Goal: Information Seeking & Learning: Learn about a topic

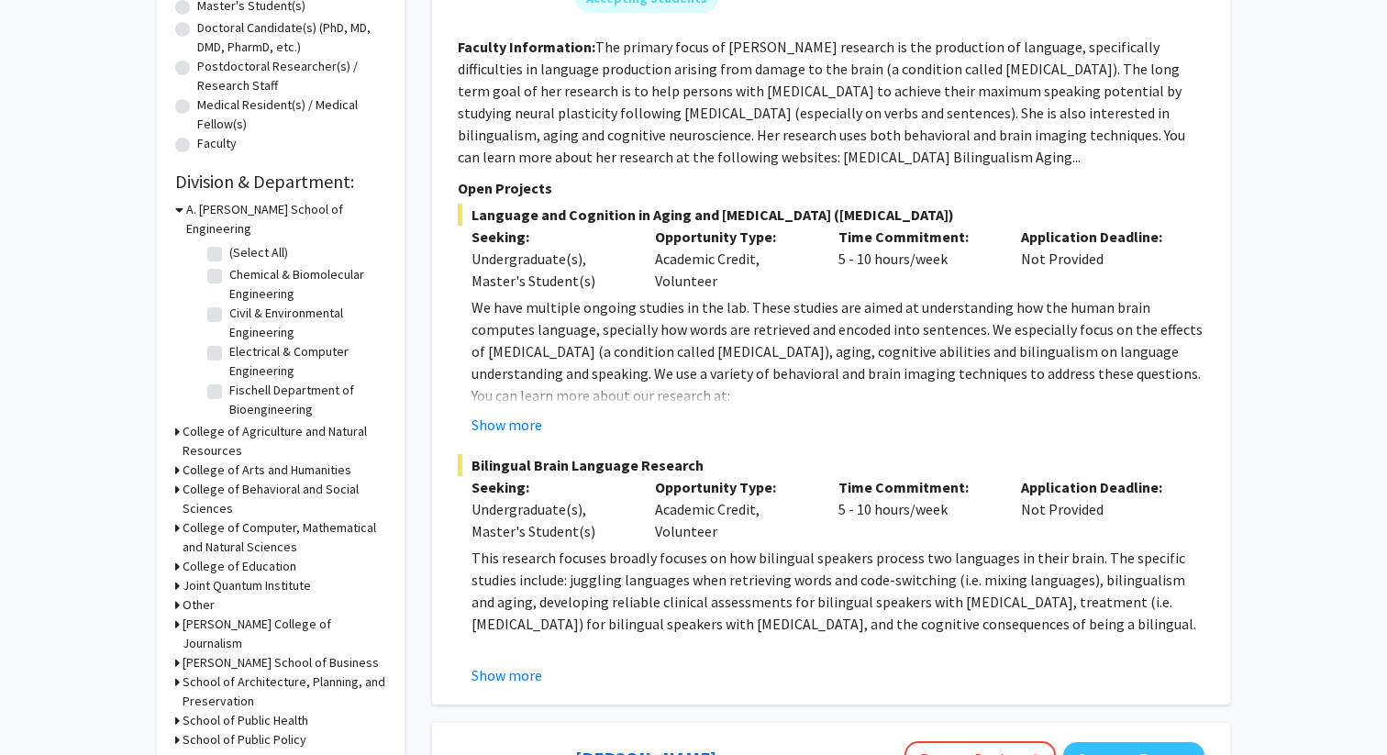
scroll to position [480, 0]
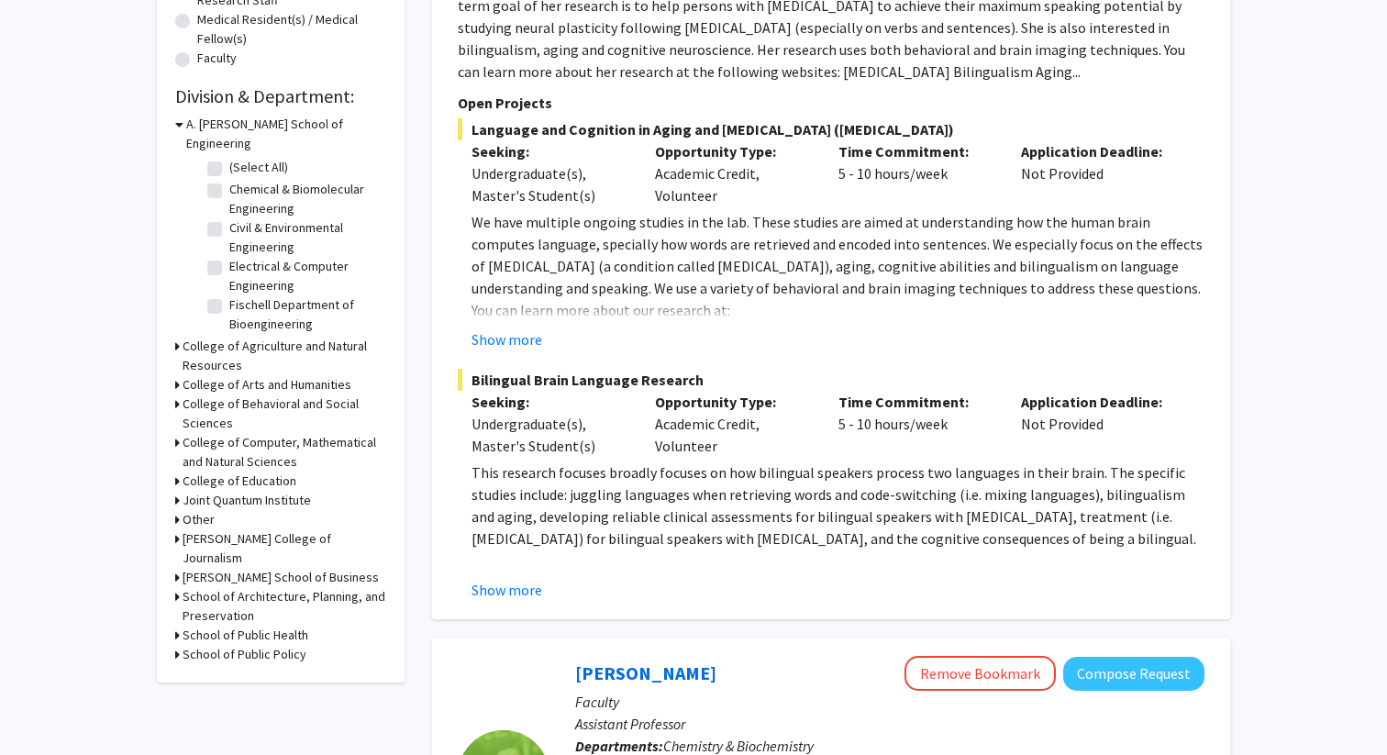
click at [175, 433] on icon at bounding box center [177, 442] width 5 height 19
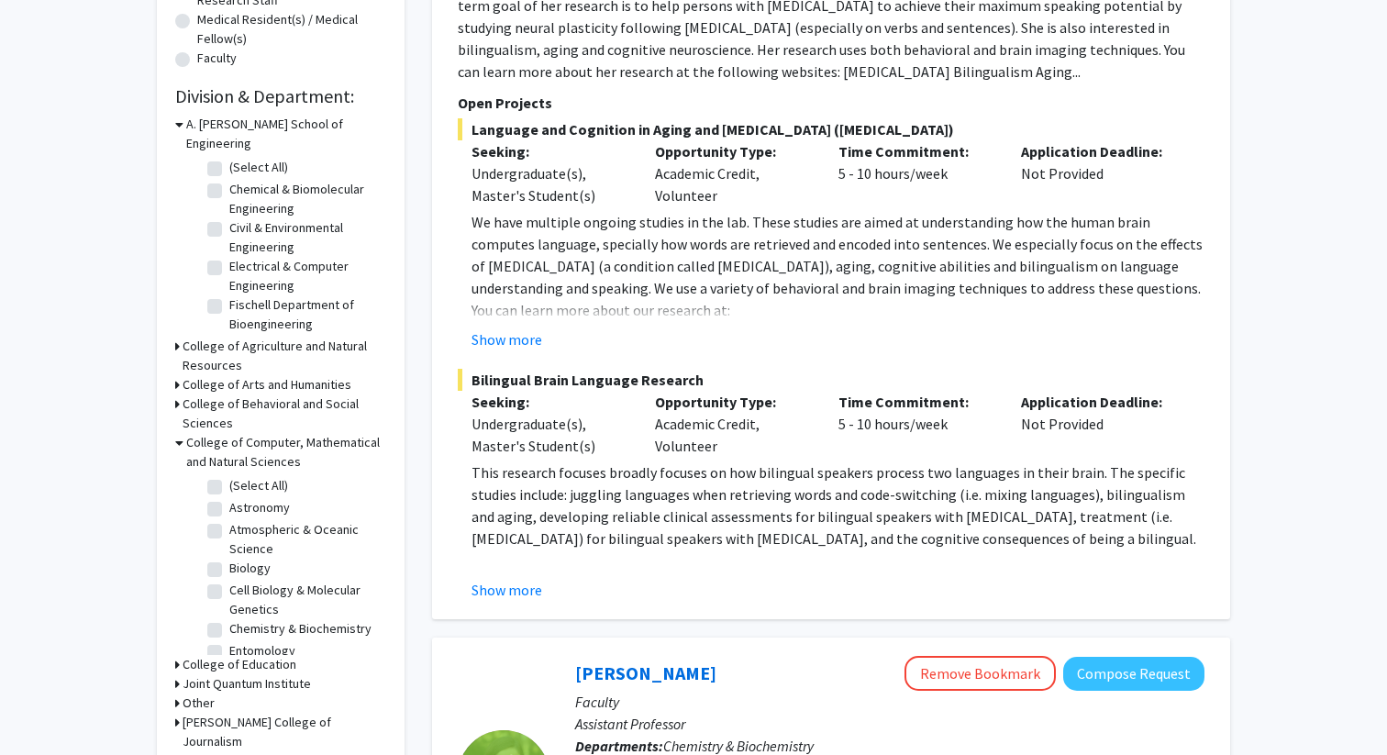
click at [251, 619] on label "Chemistry & Biochemistry" at bounding box center [300, 628] width 142 height 19
click at [241, 619] on input "Chemistry & Biochemistry" at bounding box center [235, 625] width 12 height 12
checkbox input "true"
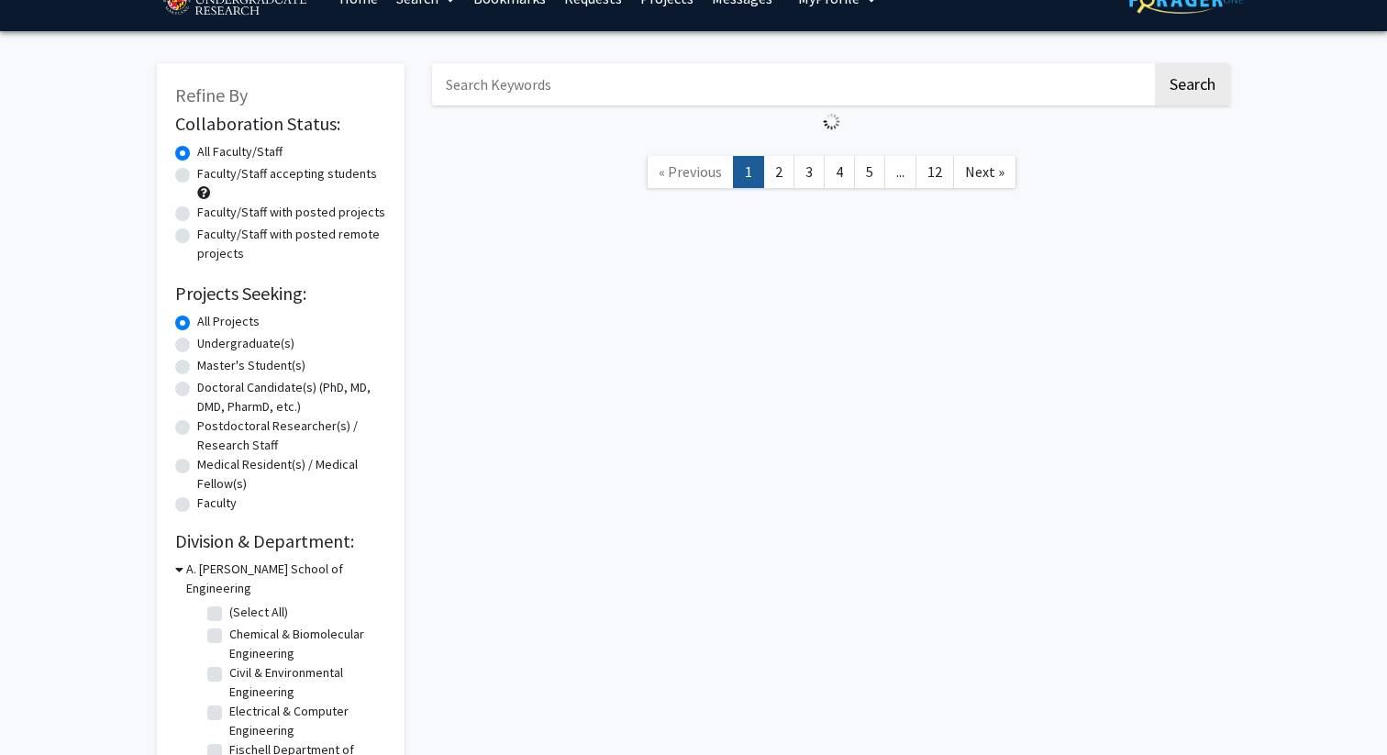
scroll to position [38, 0]
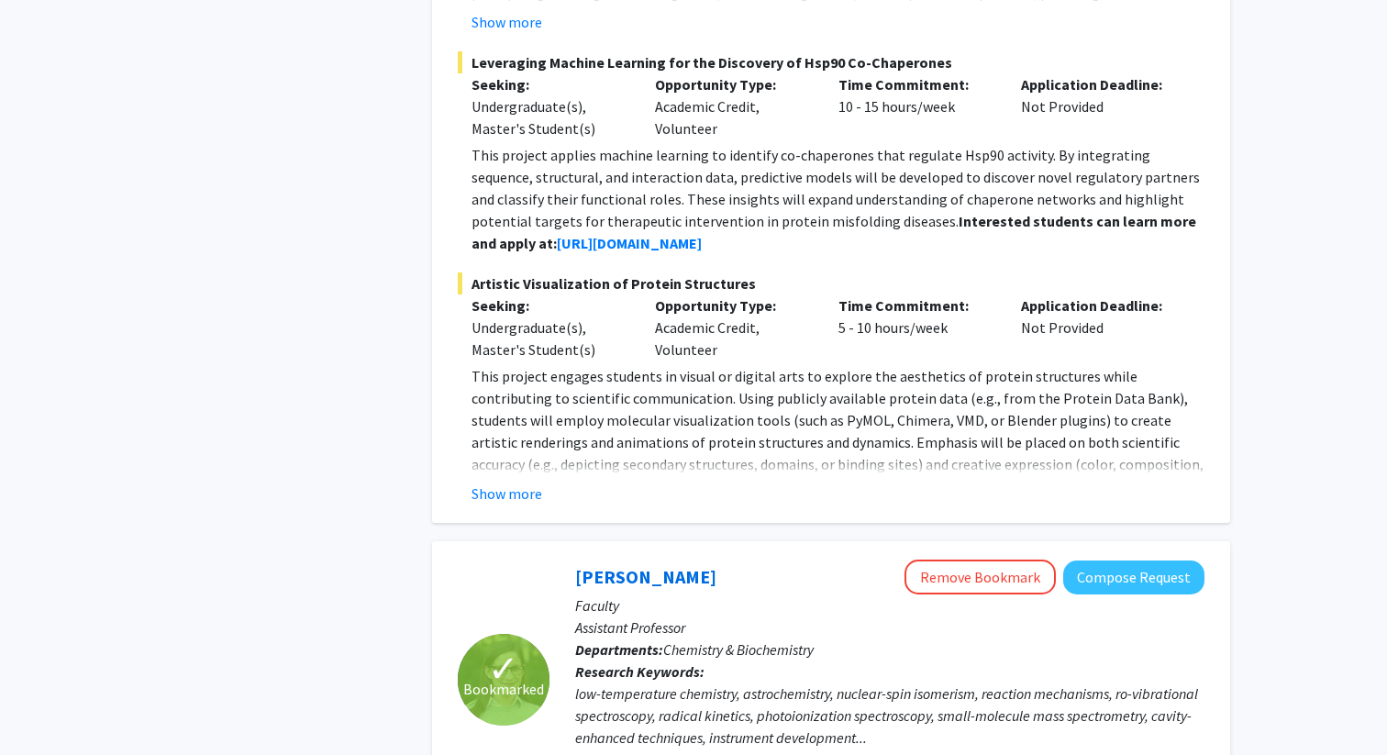
scroll to position [812, 0]
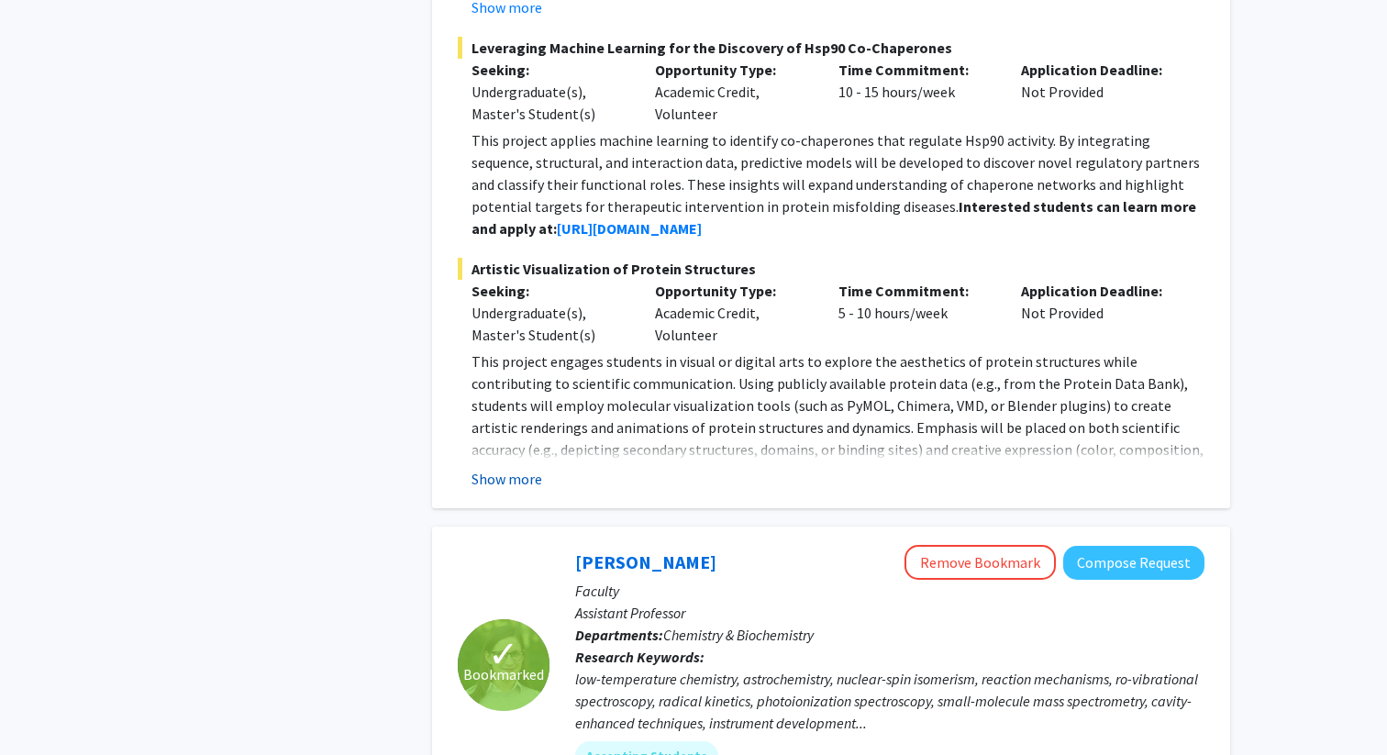
click at [507, 480] on button "Show more" at bounding box center [507, 479] width 71 height 22
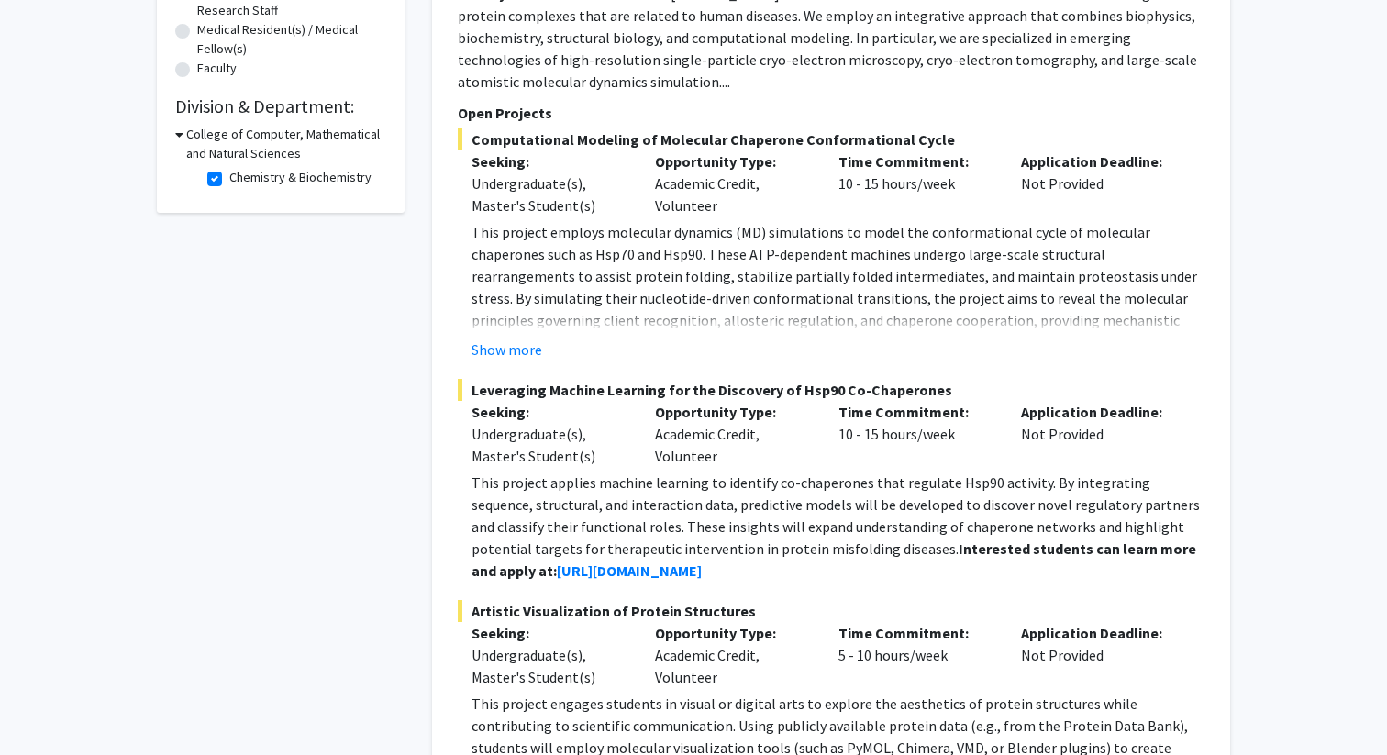
scroll to position [468, 0]
click at [535, 236] on p "This project employs molecular dynamics (MD) simulations to model the conformat…" at bounding box center [838, 300] width 733 height 154
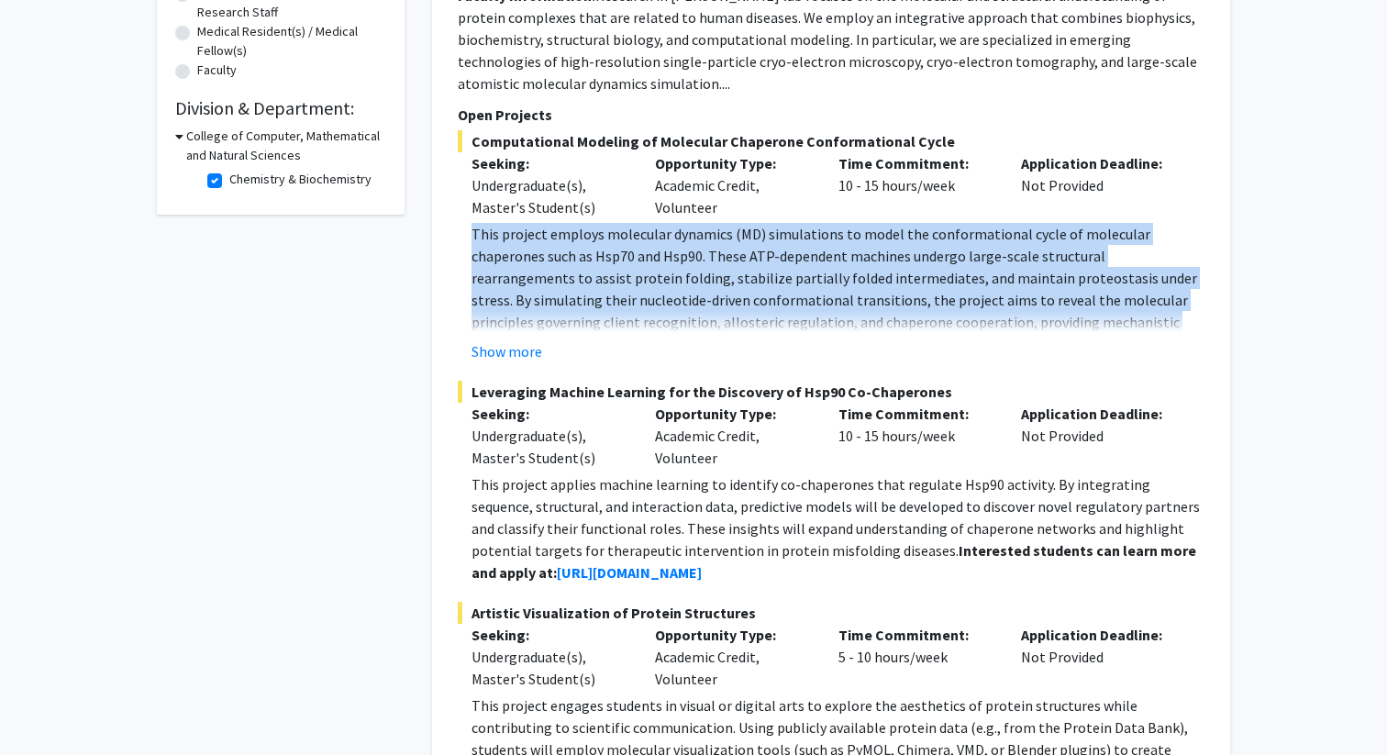
drag, startPoint x: 535, startPoint y: 236, endPoint x: 561, endPoint y: 250, distance: 29.6
click at [562, 251] on p "This project employs molecular dynamics (MD) simulations to model the conformat…" at bounding box center [838, 300] width 733 height 154
click at [561, 250] on p "This project employs molecular dynamics (MD) simulations to model the conformat…" at bounding box center [838, 300] width 733 height 154
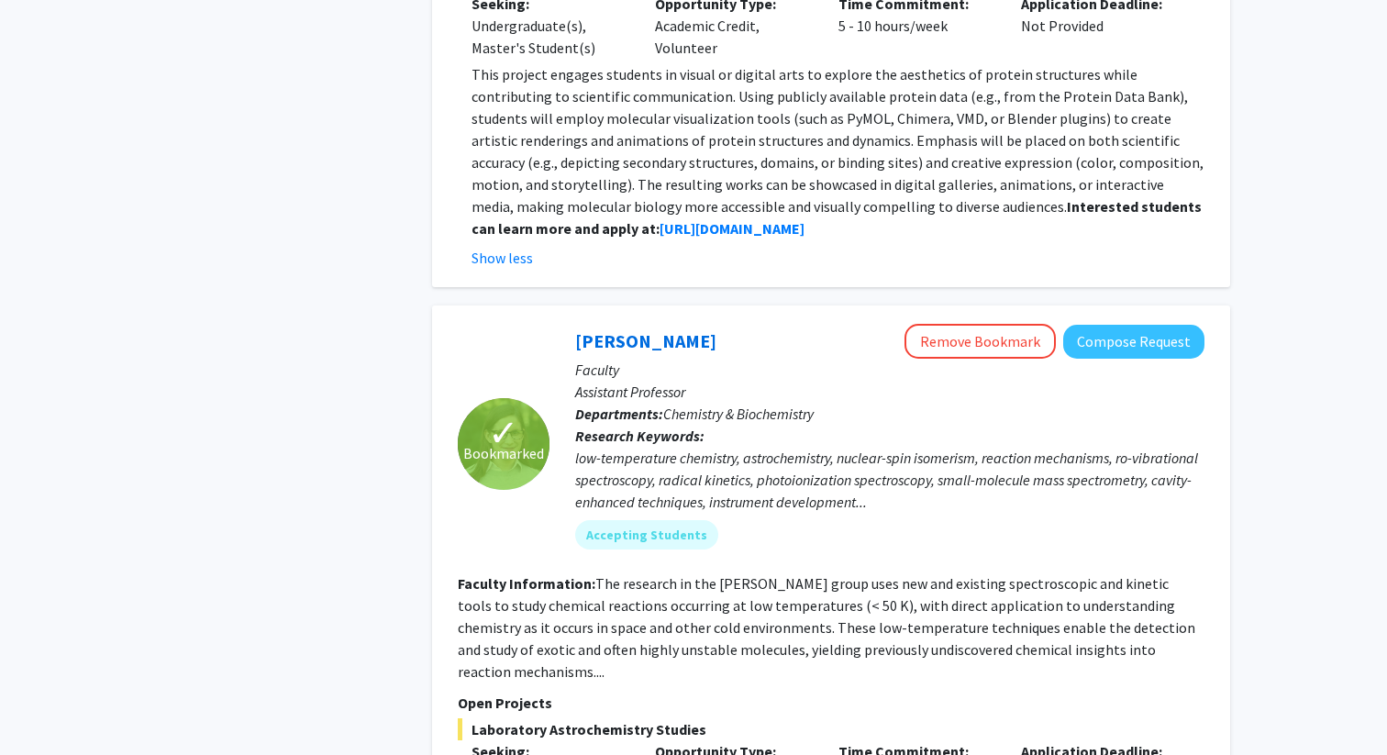
scroll to position [1031, 0]
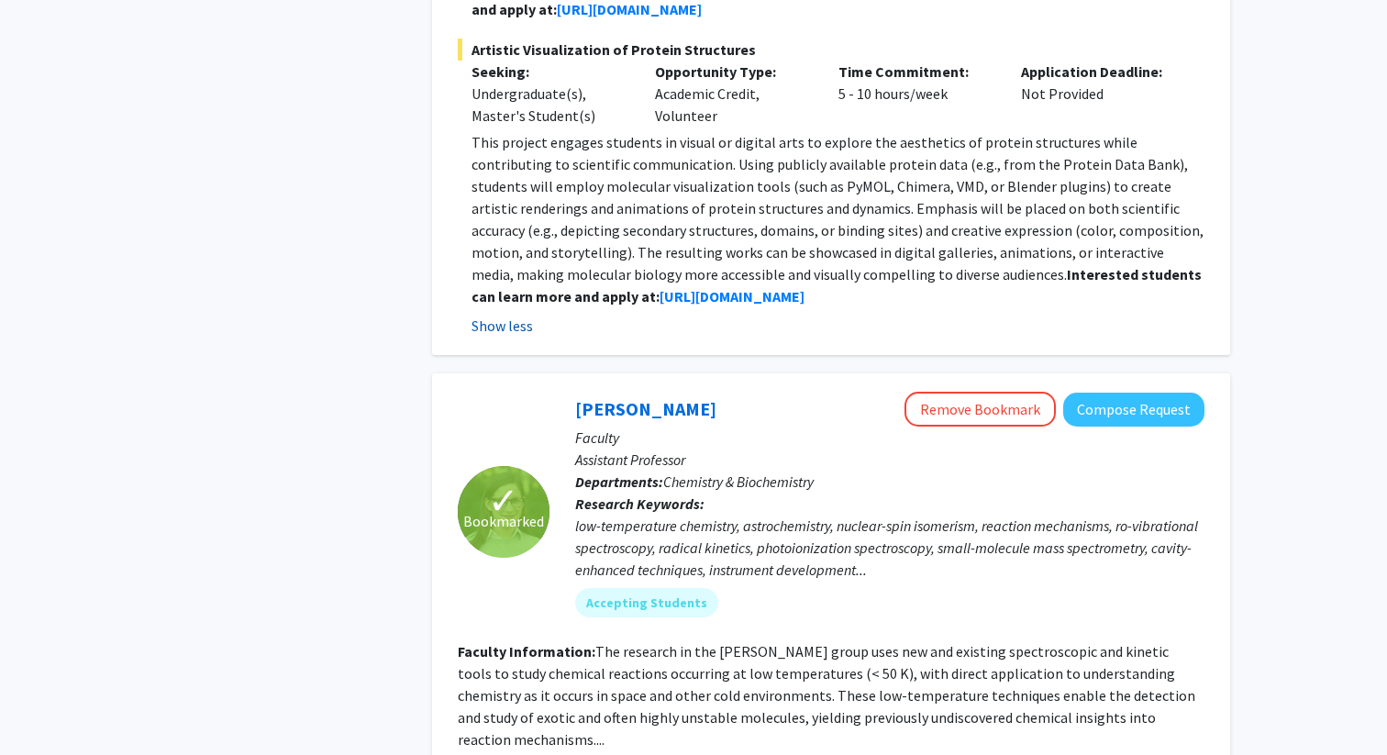
click at [510, 326] on button "Show less" at bounding box center [502, 326] width 61 height 22
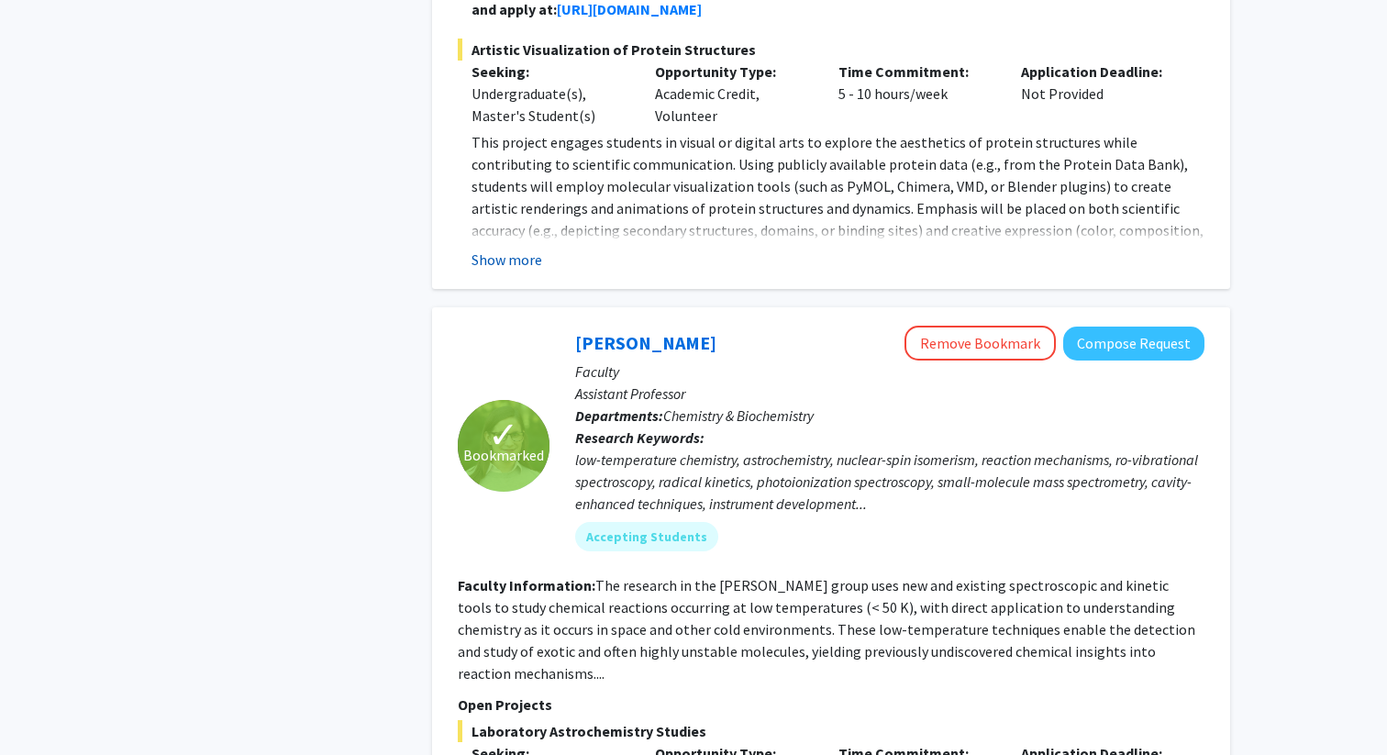
click at [515, 262] on button "Show more" at bounding box center [507, 260] width 71 height 22
